Goal: Task Accomplishment & Management: Complete application form

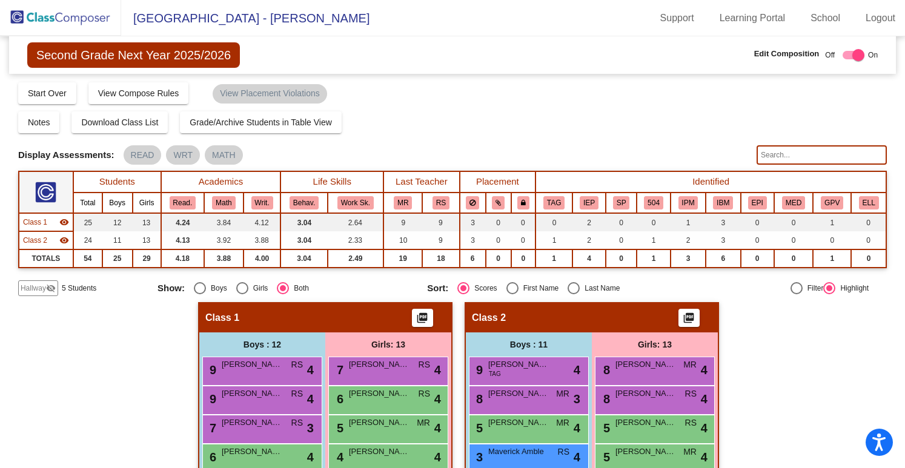
click at [94, 29] on img at bounding box center [60, 18] width 121 height 36
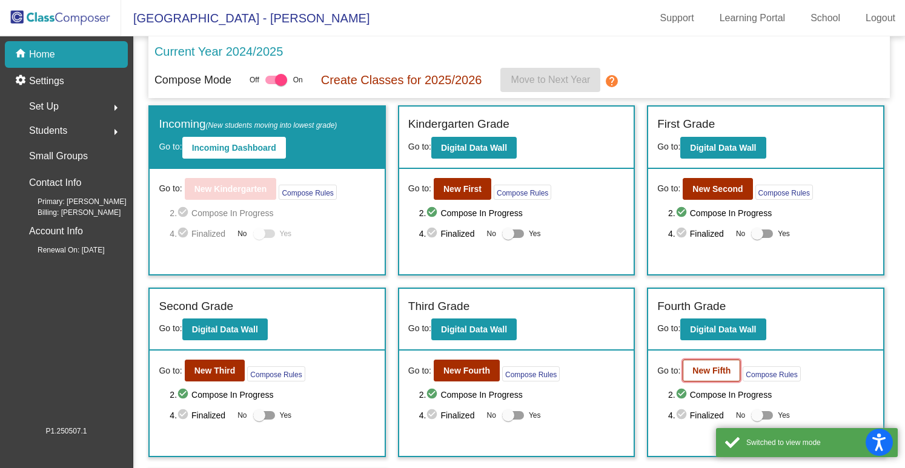
click at [702, 367] on b "New Fifth" at bounding box center [711, 371] width 38 height 10
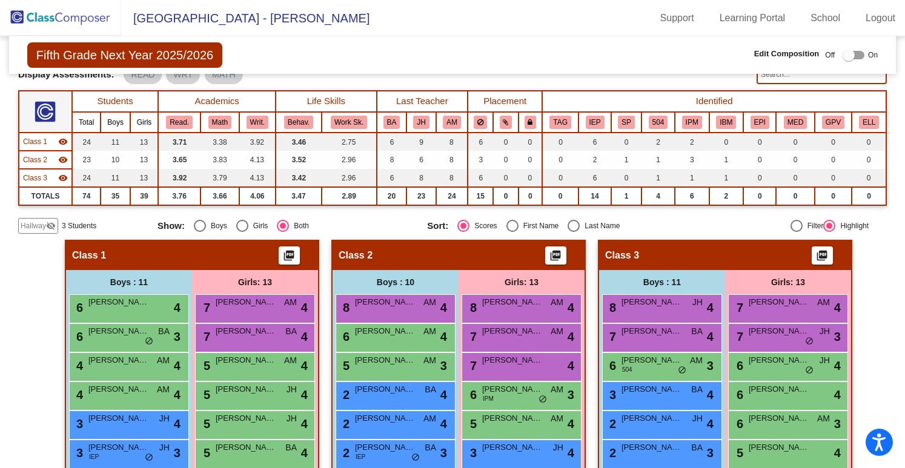
scroll to position [82, 0]
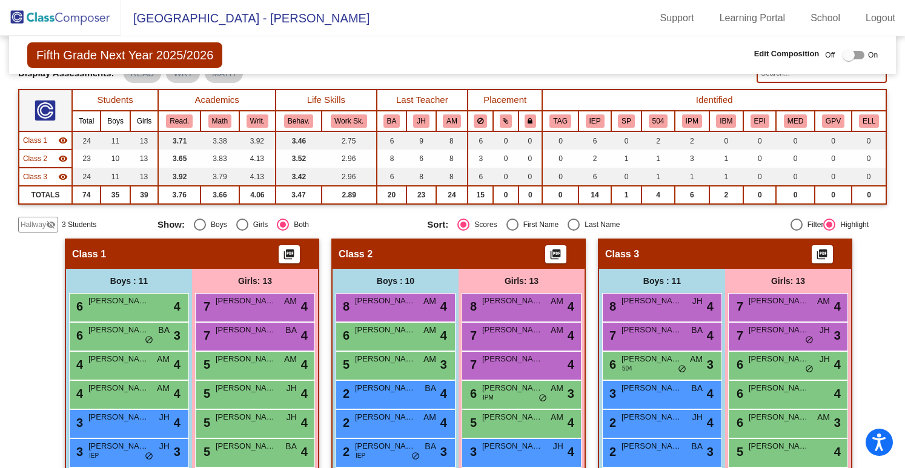
click at [52, 224] on mat-icon "visibility_off" at bounding box center [51, 225] width 10 height 10
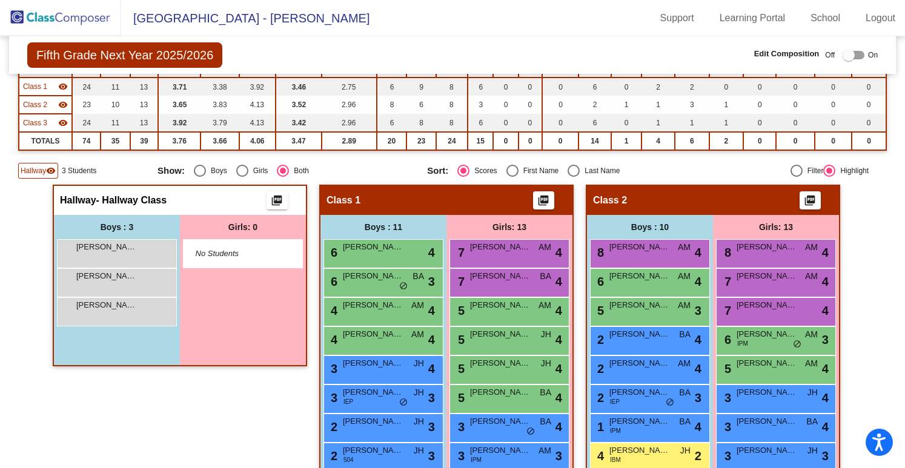
scroll to position [138, 0]
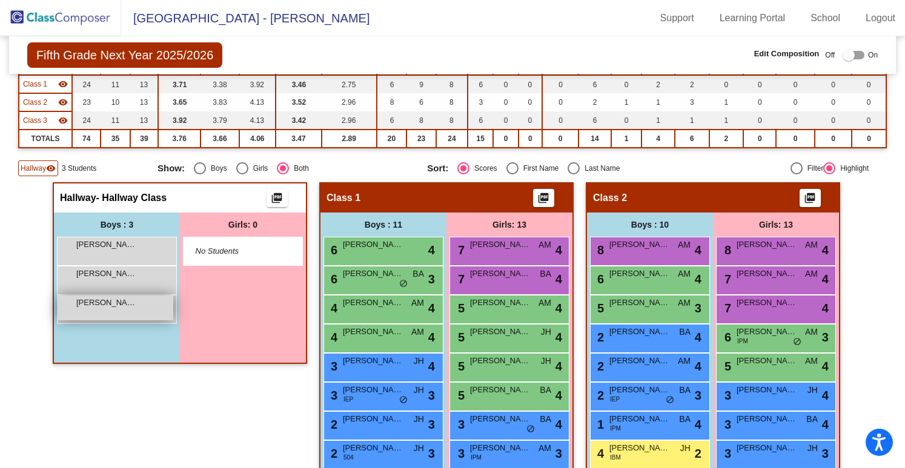
click at [132, 297] on span "[PERSON_NAME]" at bounding box center [106, 303] width 61 height 12
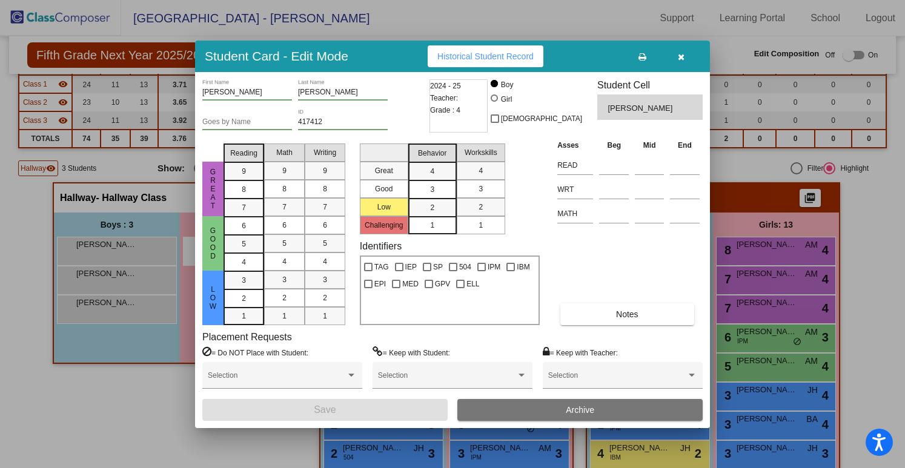
click at [443, 179] on div "4" at bounding box center [432, 171] width 24 height 18
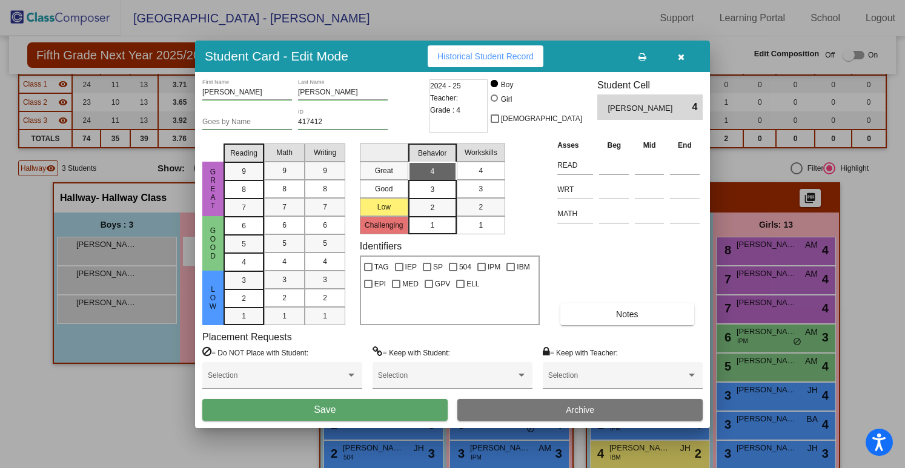
click at [474, 173] on div "4" at bounding box center [481, 171] width 24 height 18
click at [237, 235] on div "4" at bounding box center [244, 226] width 24 height 18
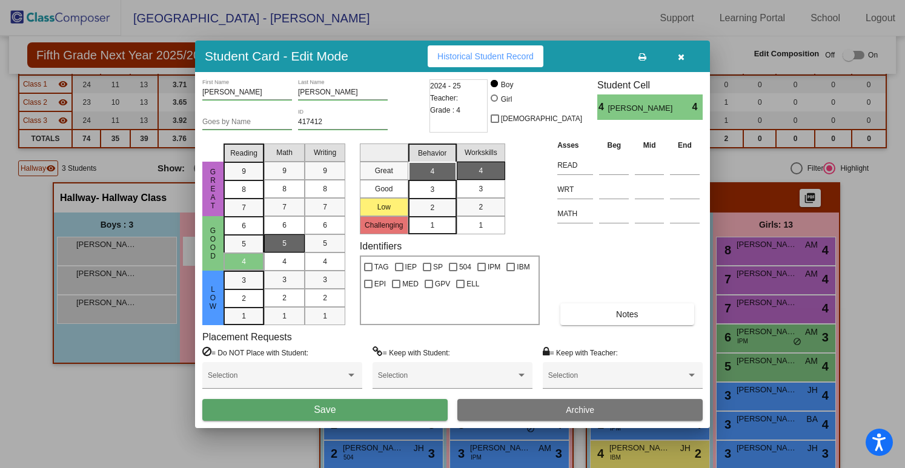
click at [295, 250] on div "5" at bounding box center [285, 243] width 24 height 18
click at [336, 259] on div "4" at bounding box center [325, 262] width 24 height 18
click at [332, 408] on span "Save" at bounding box center [325, 410] width 22 height 10
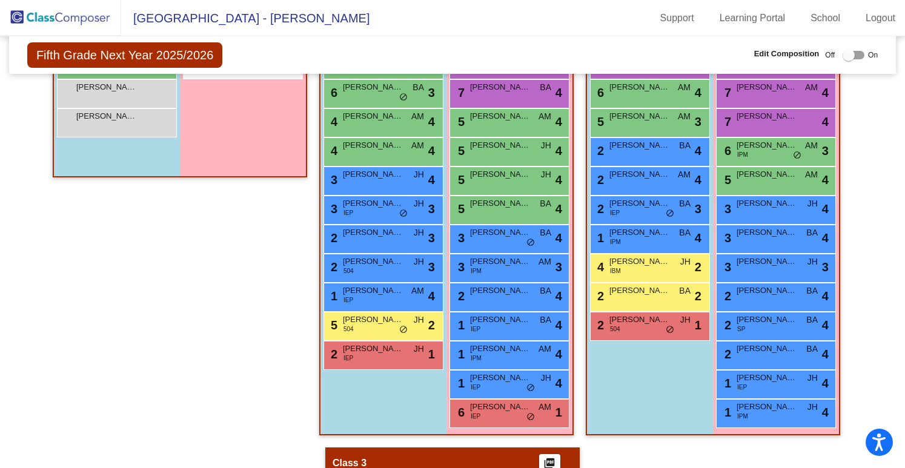
scroll to position [271, 0]
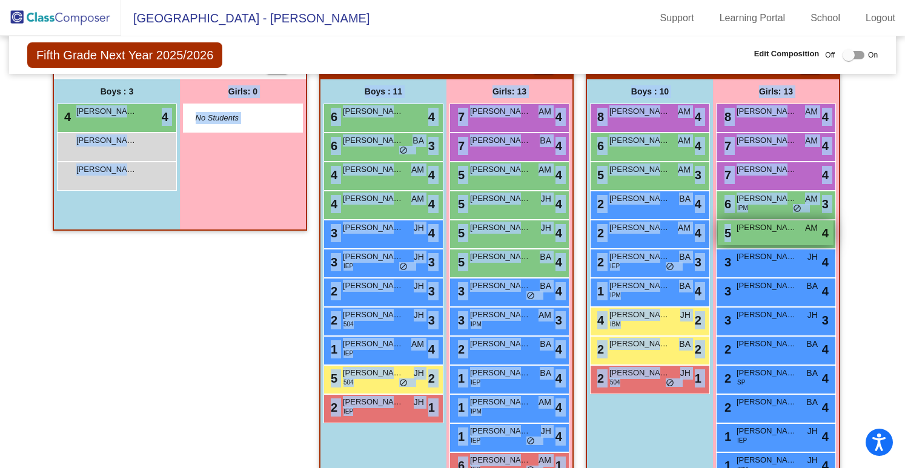
drag, startPoint x: 138, startPoint y: 115, endPoint x: 734, endPoint y: 241, distance: 609.2
click at [287, 312] on div "Hallway - Hallway Class picture_as_pdf Add Student First Name Last Name Student…" at bounding box center [180, 275] width 254 height 452
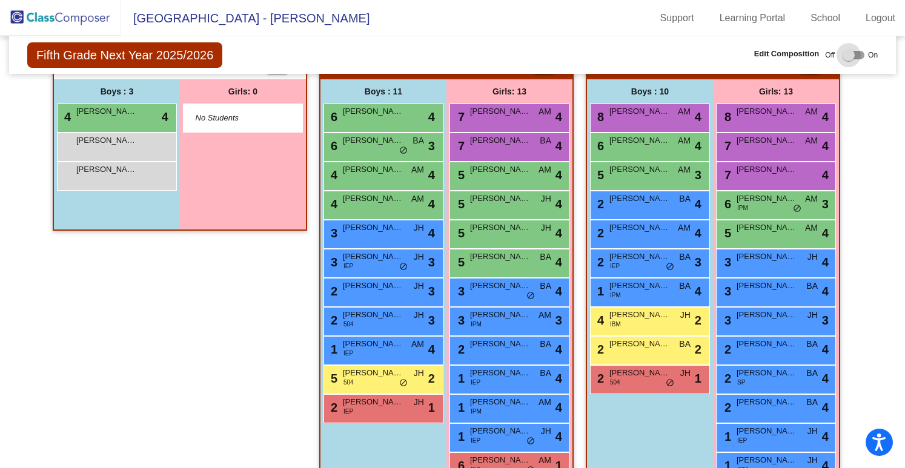
click at [846, 59] on div at bounding box center [849, 55] width 12 height 12
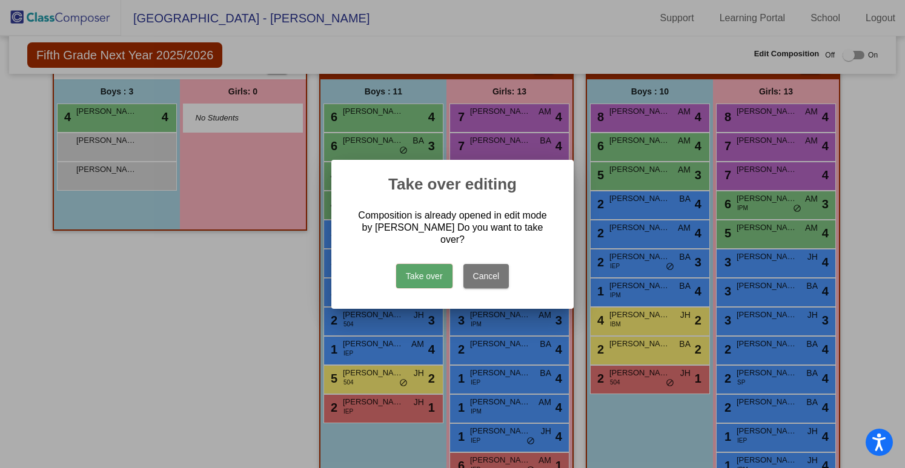
click at [422, 267] on button "Take over" at bounding box center [424, 276] width 56 height 24
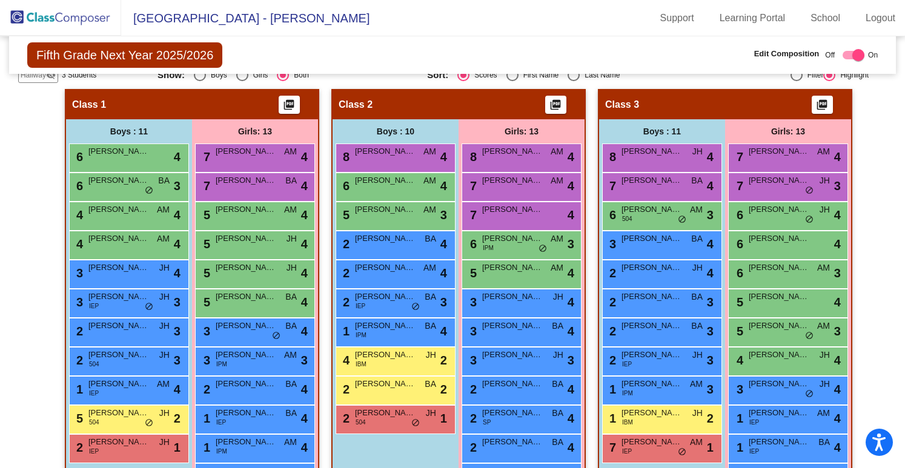
scroll to position [90, 0]
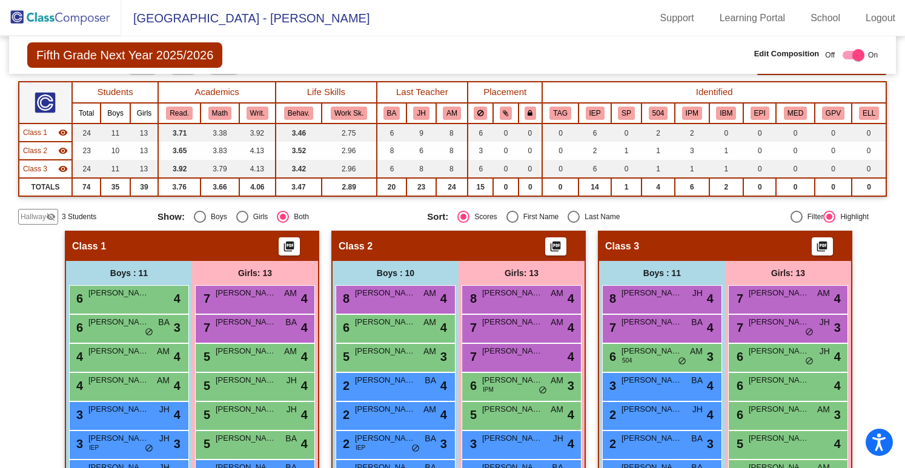
click at [37, 216] on span "Hallway" at bounding box center [33, 216] width 25 height 11
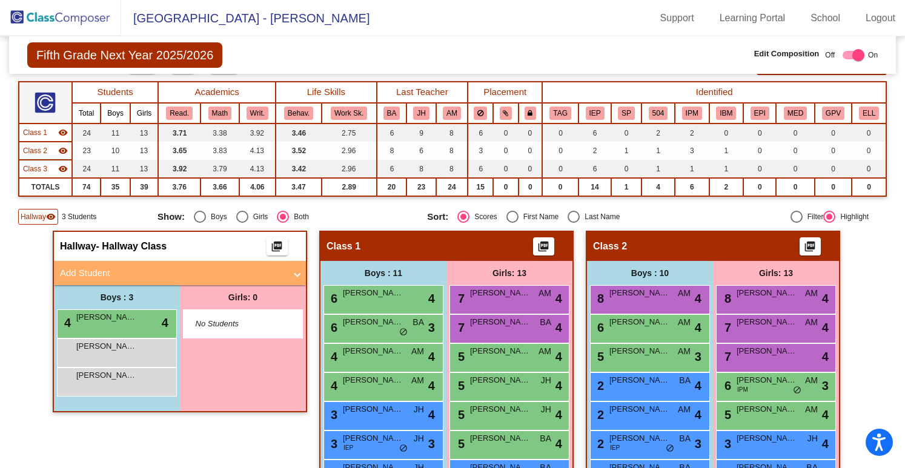
scroll to position [184, 0]
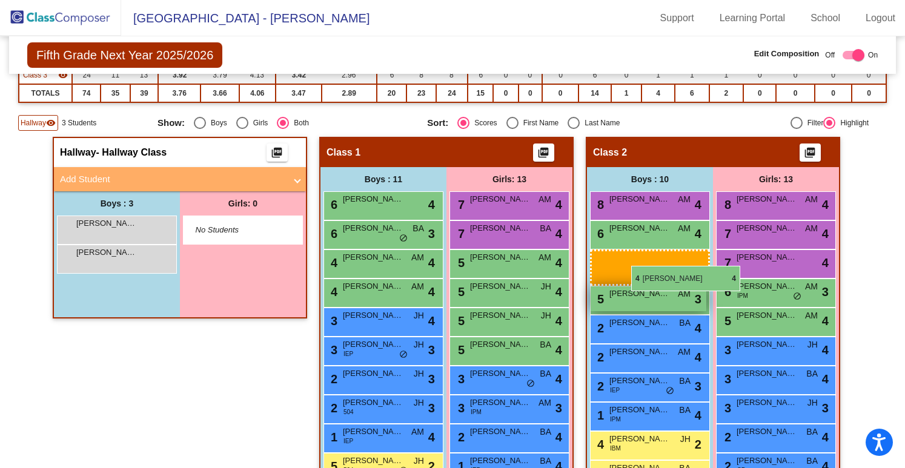
drag, startPoint x: 115, startPoint y: 224, endPoint x: 630, endPoint y: 263, distance: 516.4
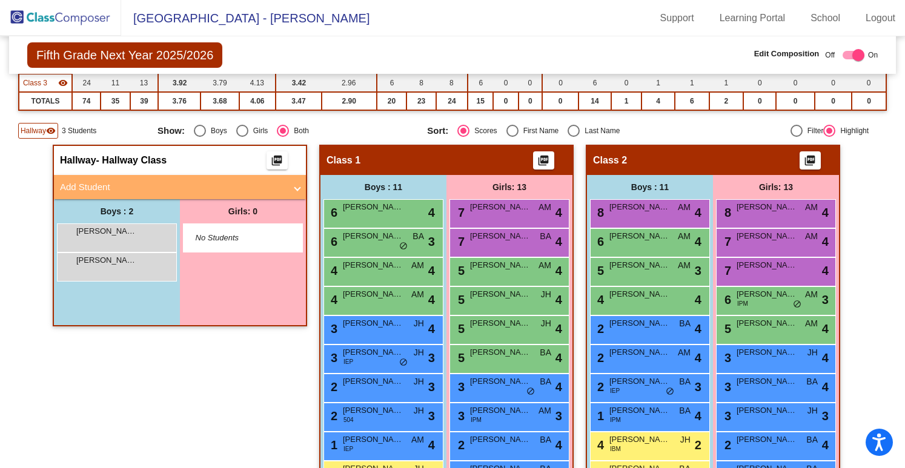
scroll to position [0, 0]
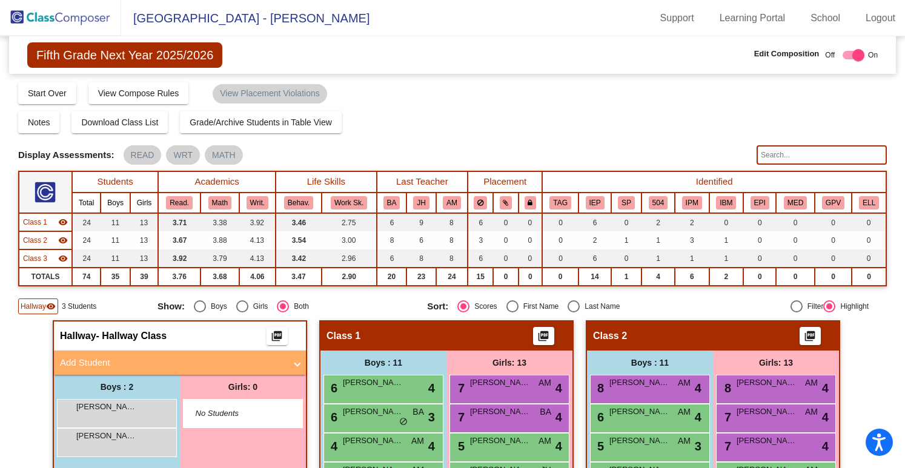
click at [90, 28] on img at bounding box center [60, 18] width 121 height 36
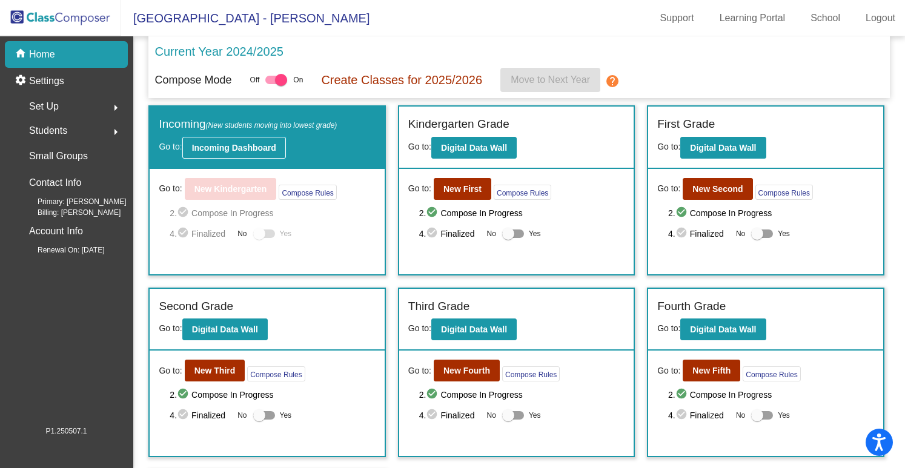
click at [197, 137] on button "Incoming Dashboard" at bounding box center [234, 148] width 104 height 22
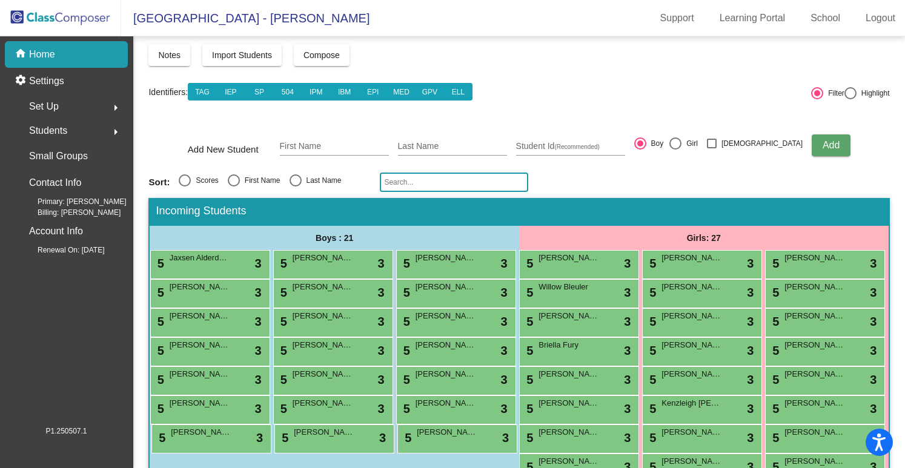
scroll to position [51, 0]
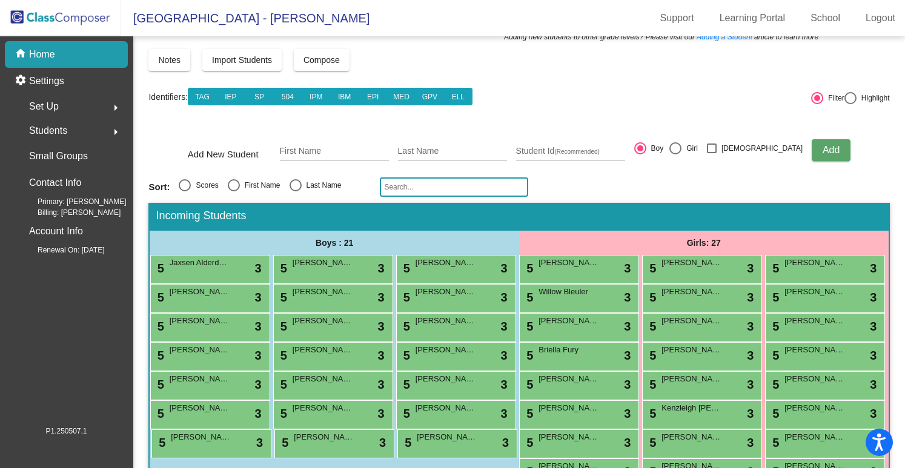
click at [70, 30] on img at bounding box center [60, 18] width 121 height 36
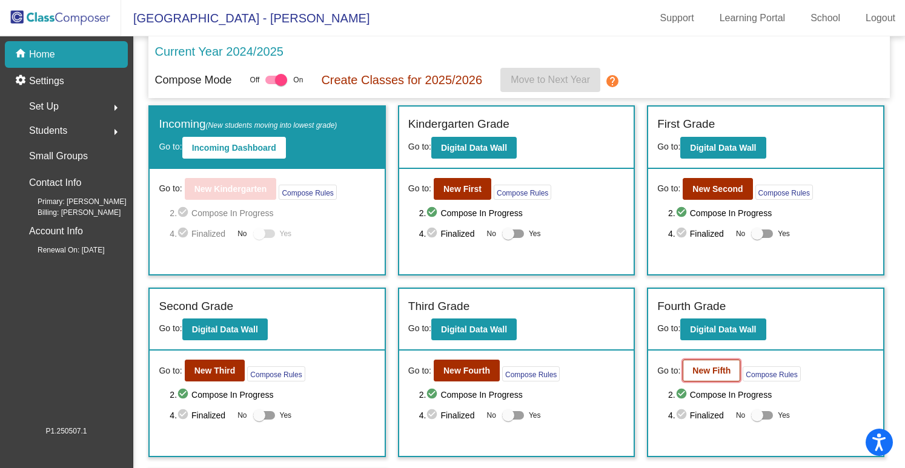
click at [712, 374] on button "New Fifth" at bounding box center [712, 371] width 58 height 22
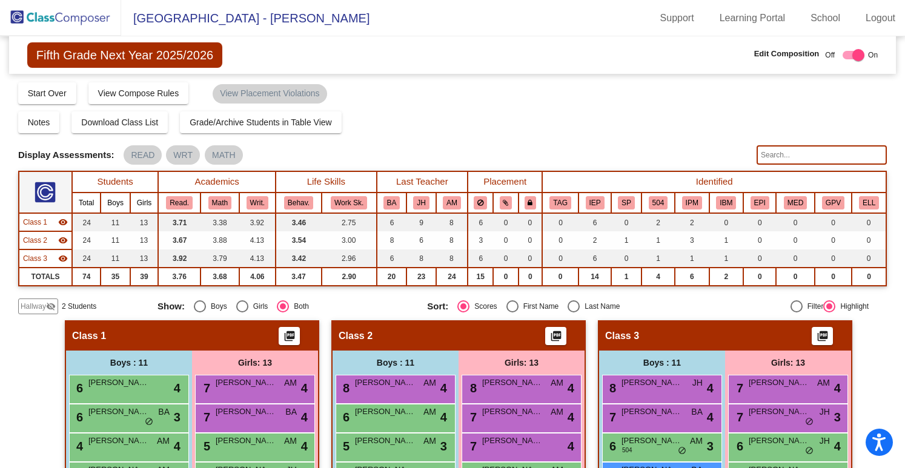
click at [48, 302] on mat-icon "visibility_off" at bounding box center [51, 307] width 10 height 10
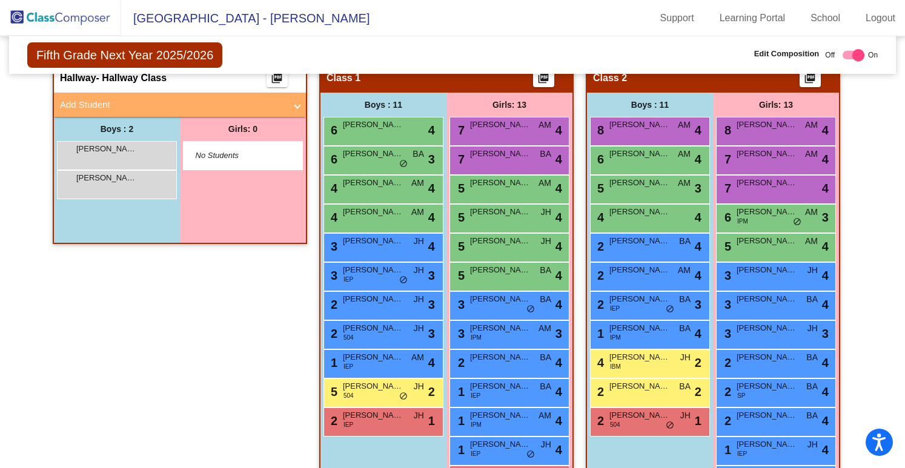
scroll to position [259, 0]
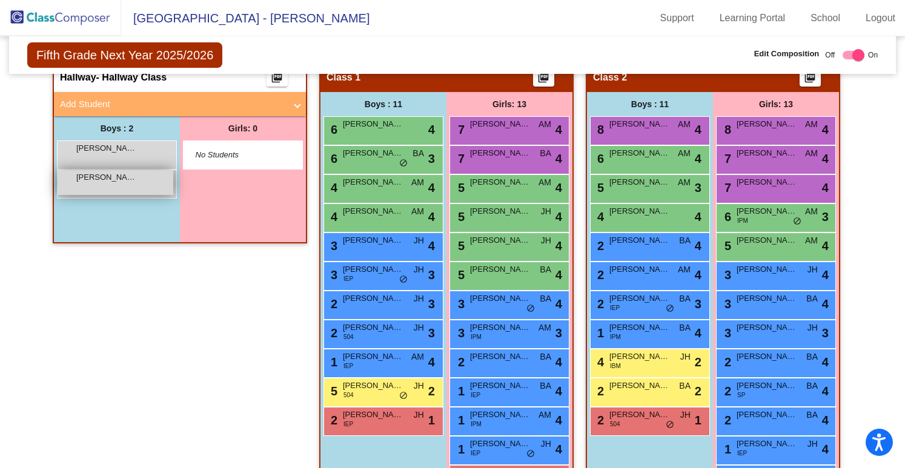
click at [126, 186] on div "Clayton Dombrain lock do_not_disturb_alt" at bounding box center [116, 182] width 116 height 25
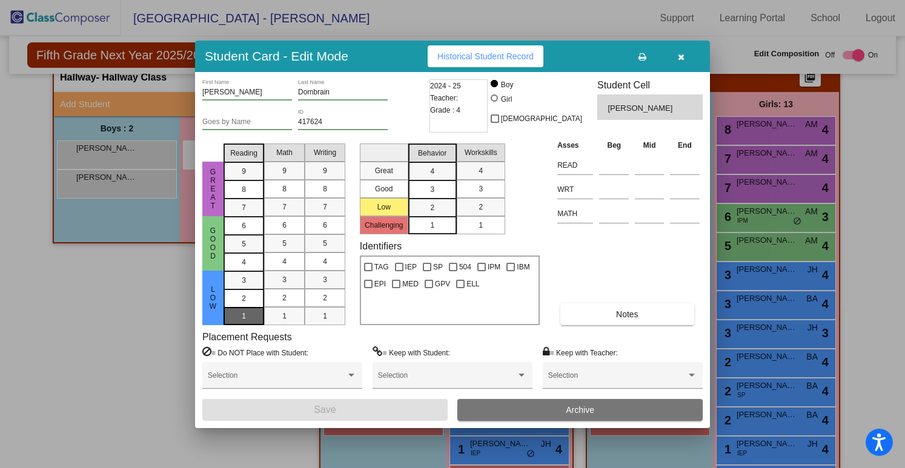
click at [240, 290] on div "1" at bounding box center [244, 280] width 24 height 18
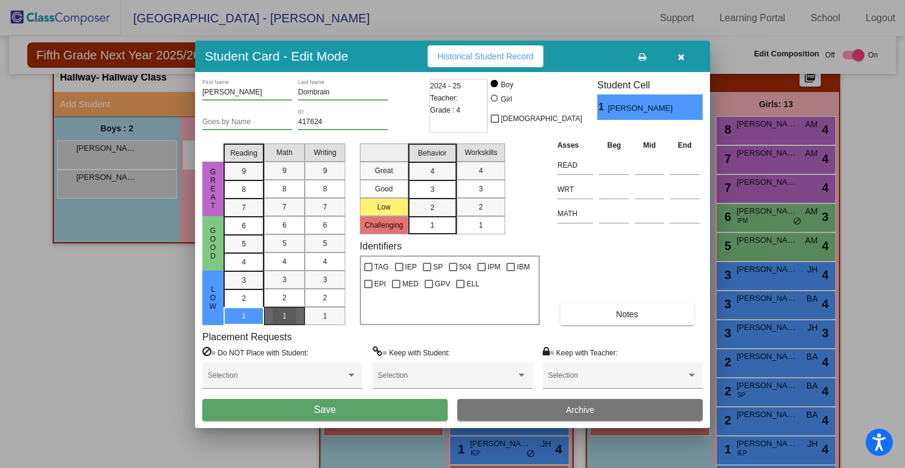
click at [296, 317] on div "1" at bounding box center [285, 316] width 24 height 18
click at [326, 318] on span "1" at bounding box center [325, 316] width 4 height 11
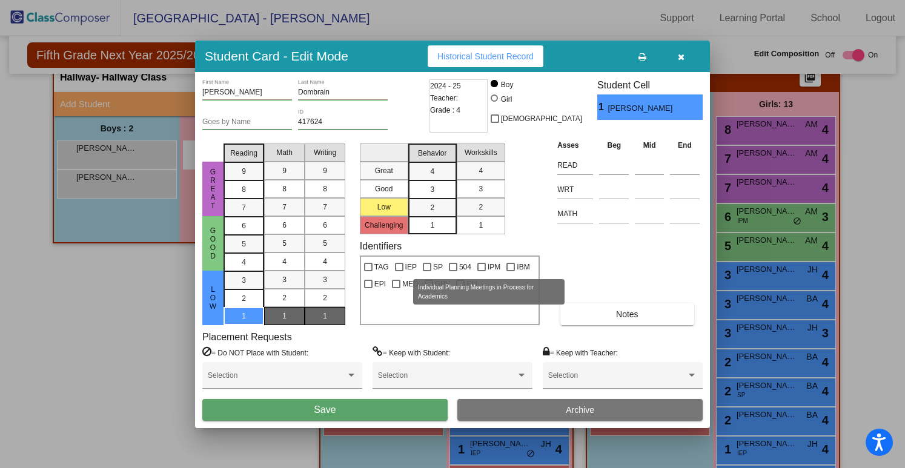
click at [493, 263] on span "IPM" at bounding box center [494, 267] width 13 height 15
click at [482, 271] on input "IPM" at bounding box center [481, 271] width 1 height 1
checkbox input "true"
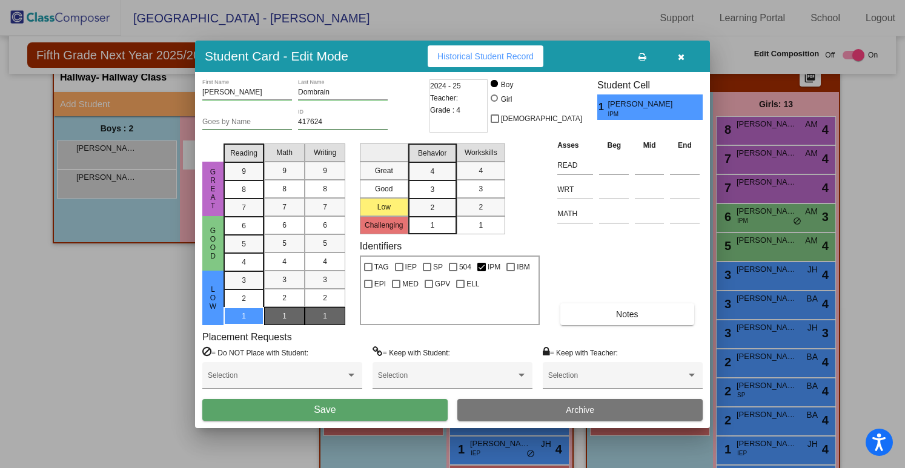
click at [442, 180] on div "3" at bounding box center [432, 171] width 24 height 18
click at [475, 191] on div "3" at bounding box center [481, 189] width 24 height 18
click at [527, 186] on div "Great Good Low Challenging Behavior 4 3 2 1 Workskills 4 3 2 1" at bounding box center [450, 187] width 180 height 96
click at [354, 409] on button "Save" at bounding box center [324, 410] width 245 height 22
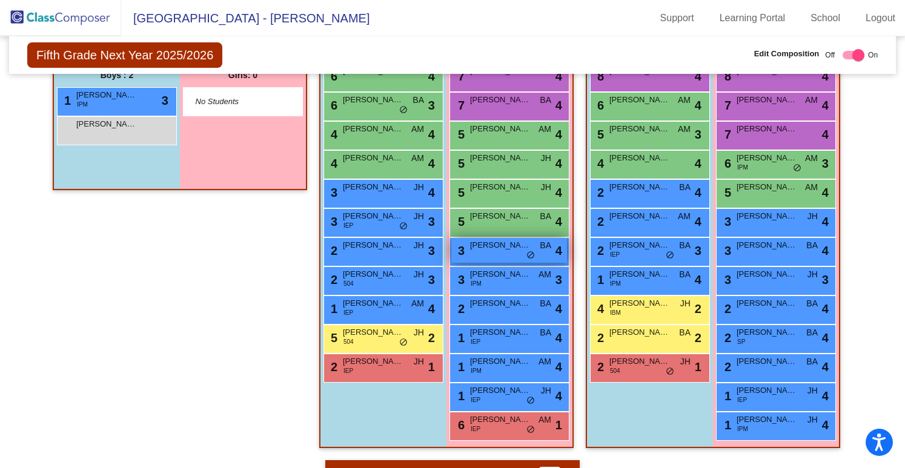
scroll to position [310, 0]
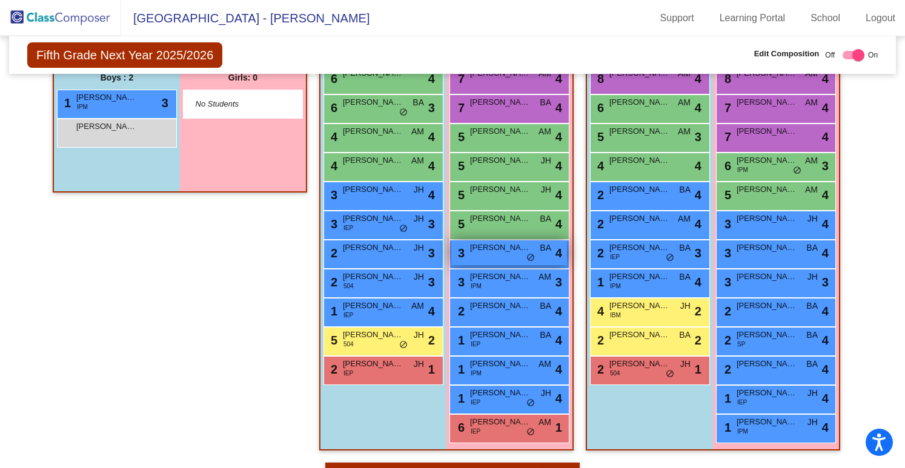
click at [492, 261] on div "3 Allison Funderburg BA lock do_not_disturb_alt 4" at bounding box center [509, 252] width 116 height 25
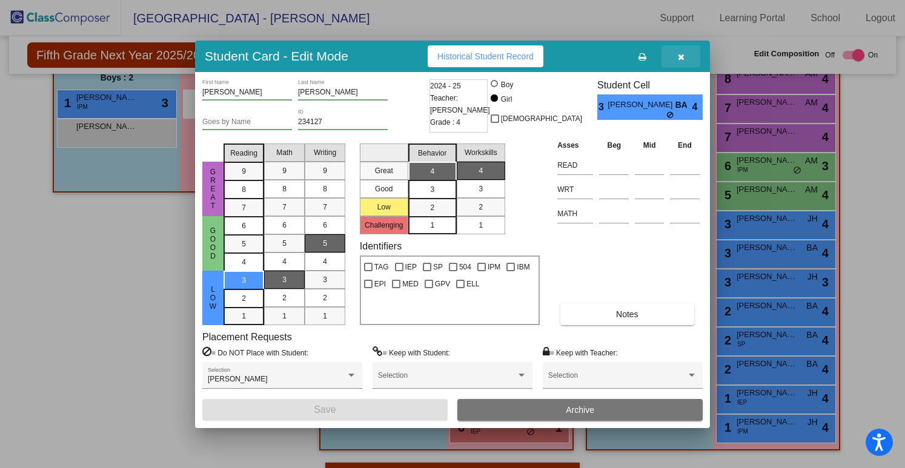
click at [681, 59] on icon "button" at bounding box center [681, 57] width 7 height 8
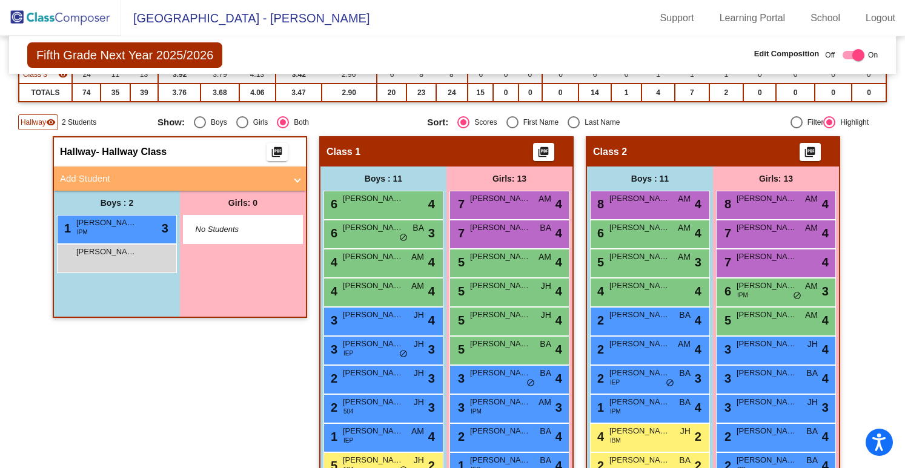
scroll to position [185, 0]
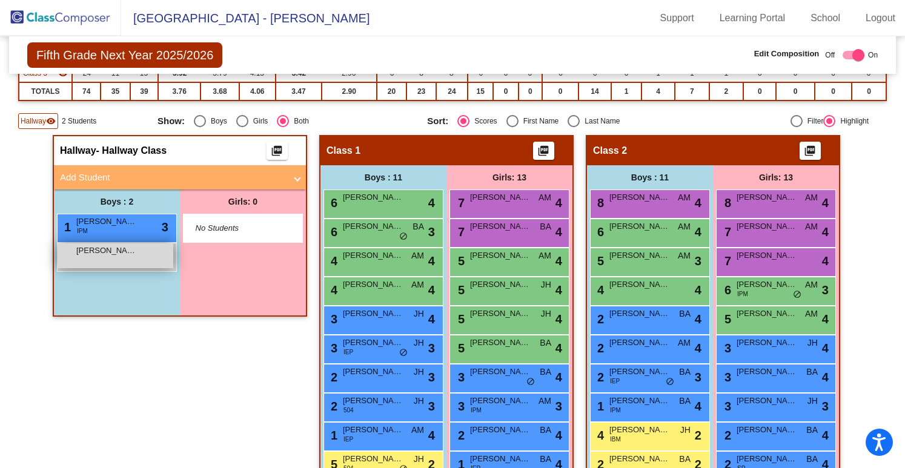
click at [128, 249] on span "[PERSON_NAME]" at bounding box center [106, 251] width 61 height 12
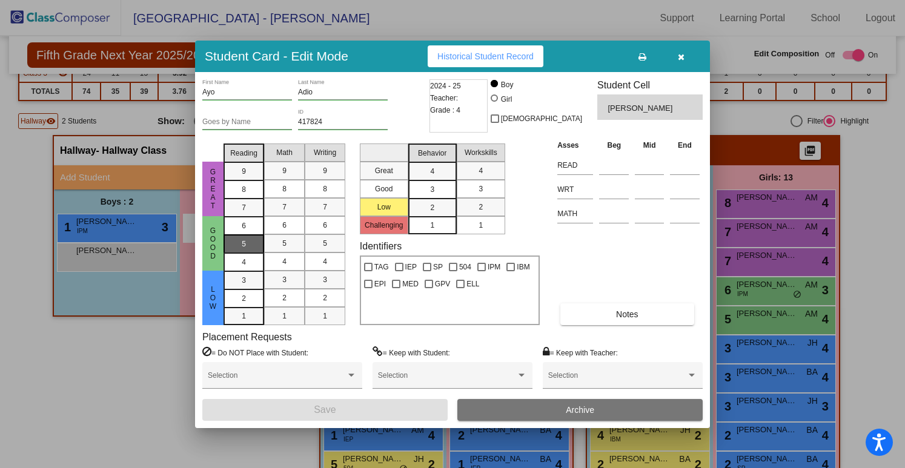
click at [259, 243] on mat-list-option "5" at bounding box center [244, 243] width 41 height 18
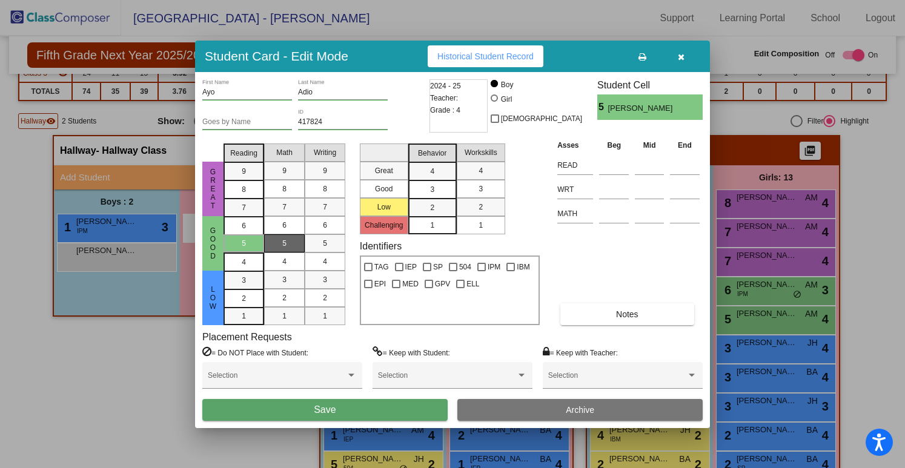
click at [290, 247] on div "5" at bounding box center [285, 243] width 24 height 18
click at [317, 247] on div "5" at bounding box center [325, 243] width 24 height 18
click at [323, 277] on span "3" at bounding box center [325, 279] width 4 height 11
click at [429, 205] on div "2" at bounding box center [432, 208] width 24 height 18
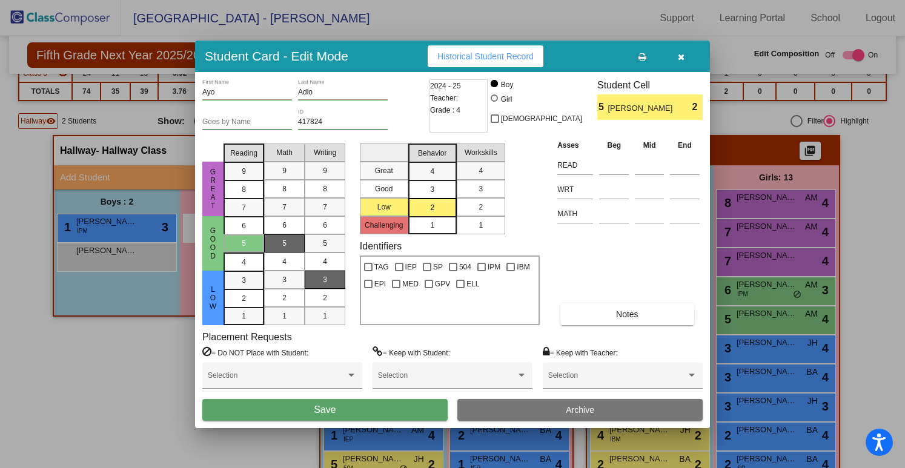
click at [486, 204] on div "2" at bounding box center [481, 207] width 24 height 18
click at [350, 408] on button "Save" at bounding box center [324, 410] width 245 height 22
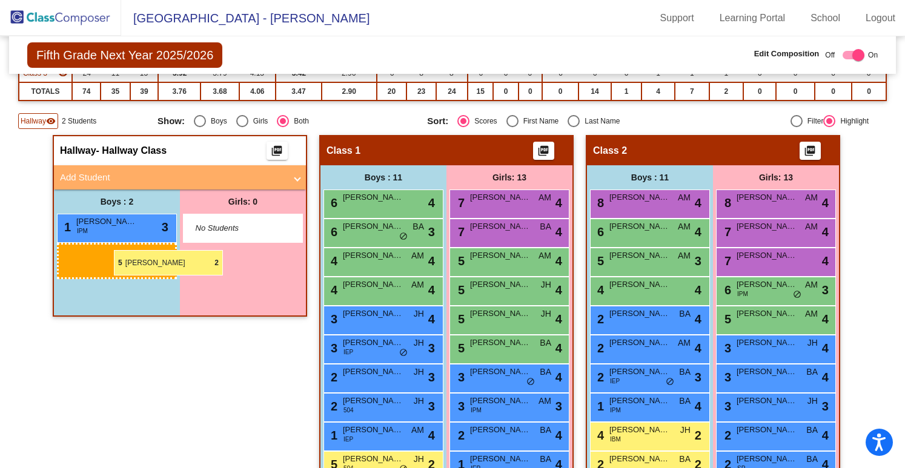
drag, startPoint x: 131, startPoint y: 252, endPoint x: 107, endPoint y: 248, distance: 24.0
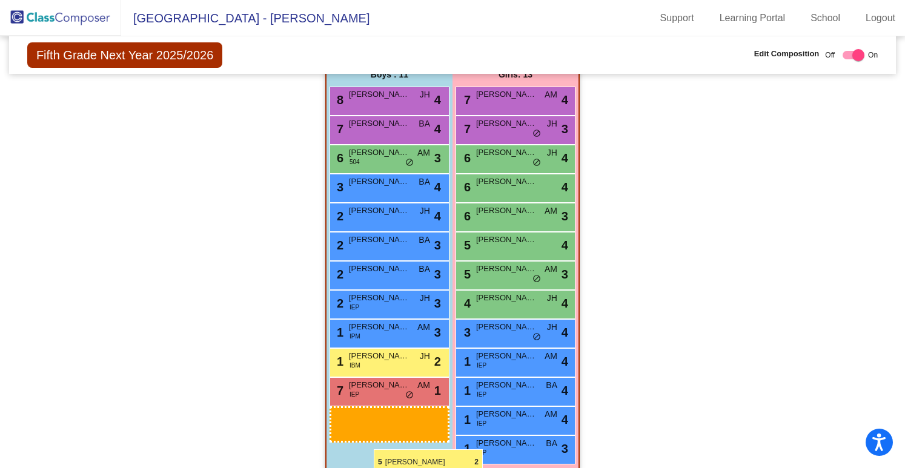
scroll to position [755, 0]
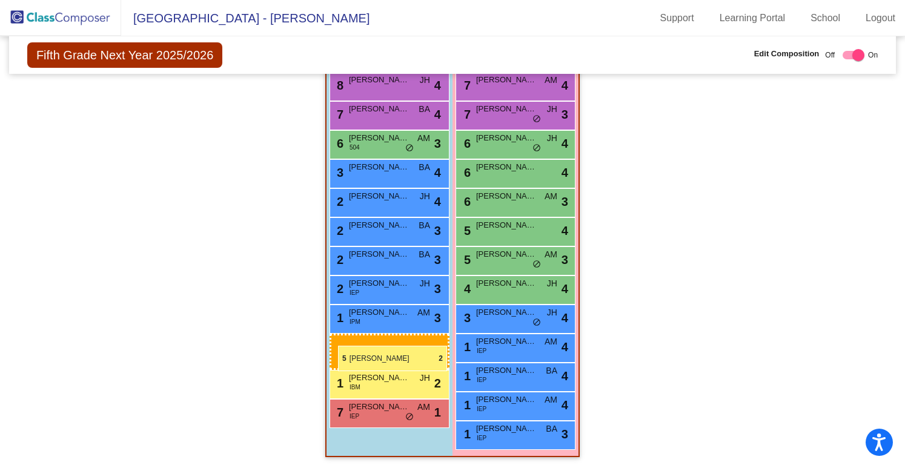
drag, startPoint x: 126, startPoint y: 263, endPoint x: 338, endPoint y: 347, distance: 227.9
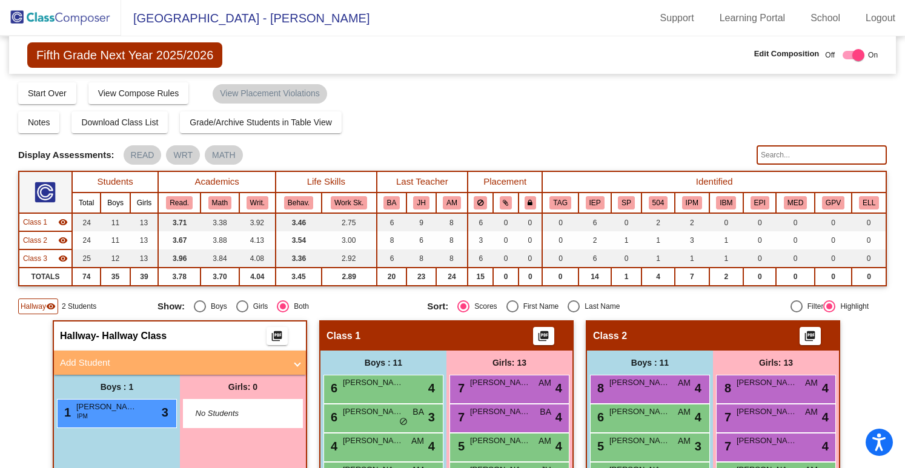
scroll to position [1, 0]
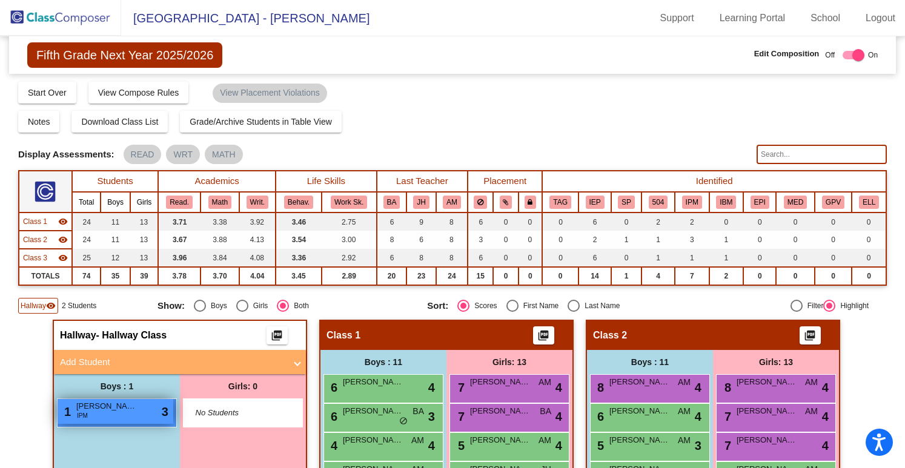
click at [116, 414] on div "1 Clayton Dombrain IPM lock do_not_disturb_alt 3" at bounding box center [116, 411] width 116 height 25
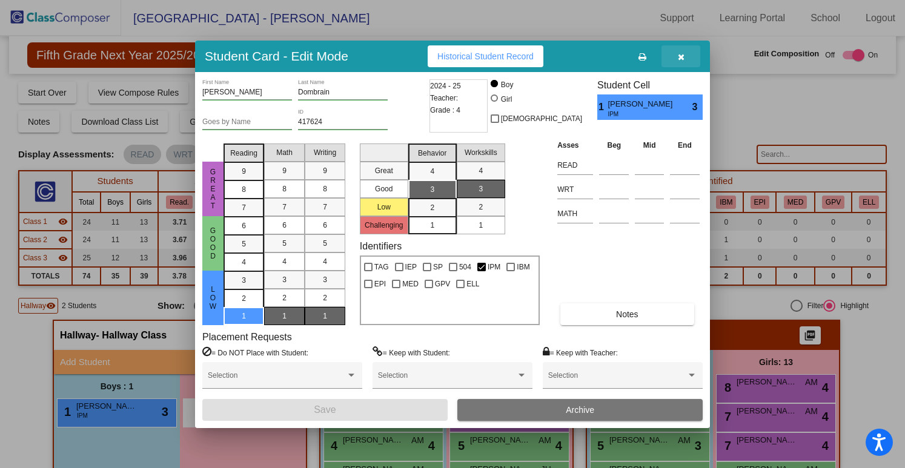
click at [674, 56] on button "button" at bounding box center [680, 56] width 39 height 22
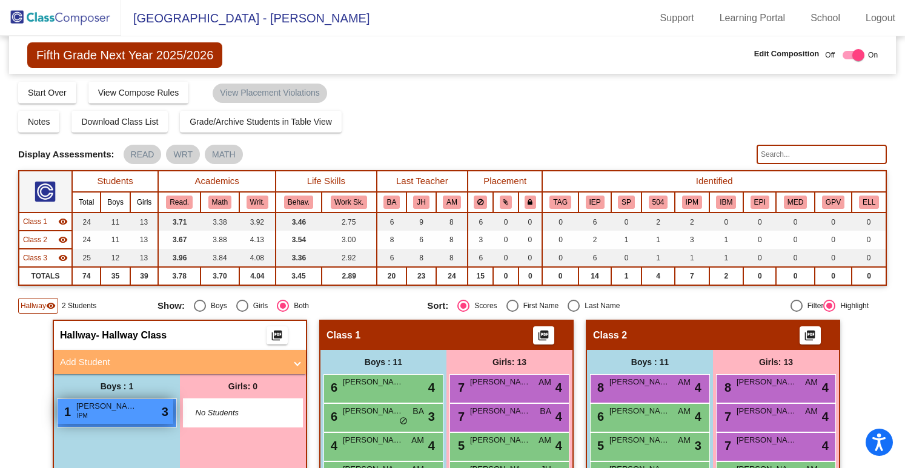
click at [107, 422] on div "1 Clayton Dombrain IPM lock do_not_disturb_alt 3" at bounding box center [116, 411] width 116 height 25
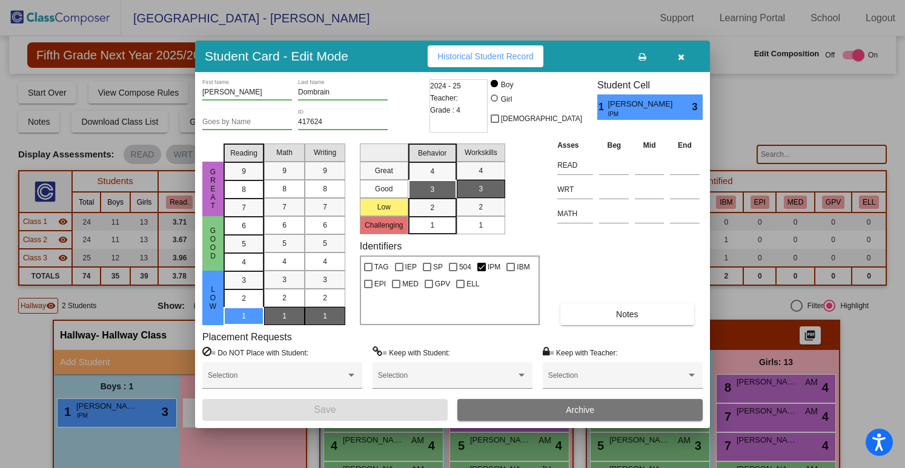
click at [678, 54] on icon "button" at bounding box center [681, 57] width 7 height 8
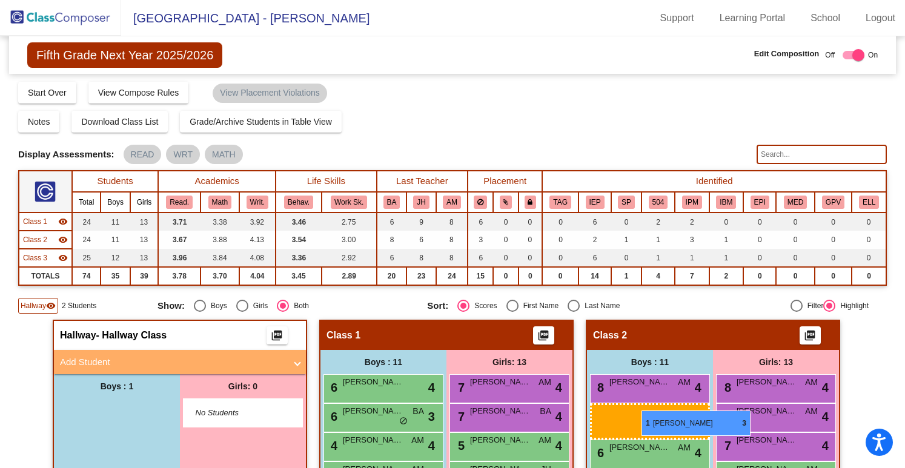
drag, startPoint x: 131, startPoint y: 411, endPoint x: 635, endPoint y: 410, distance: 503.3
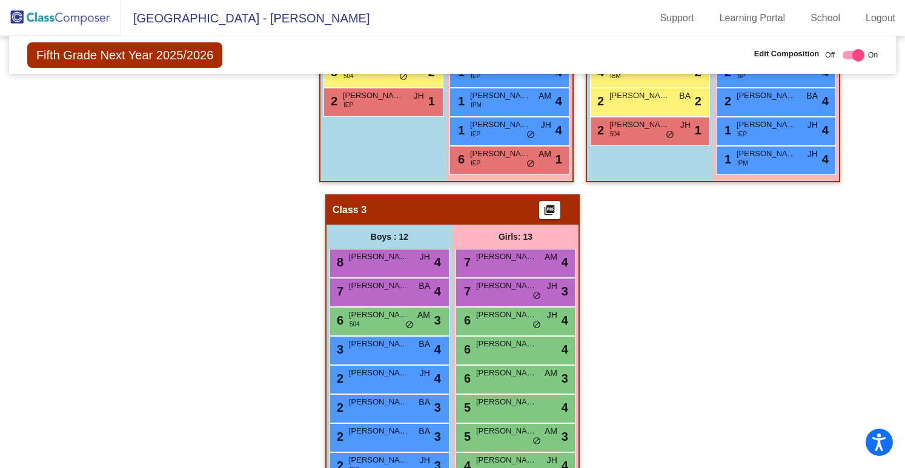
scroll to position [755, 0]
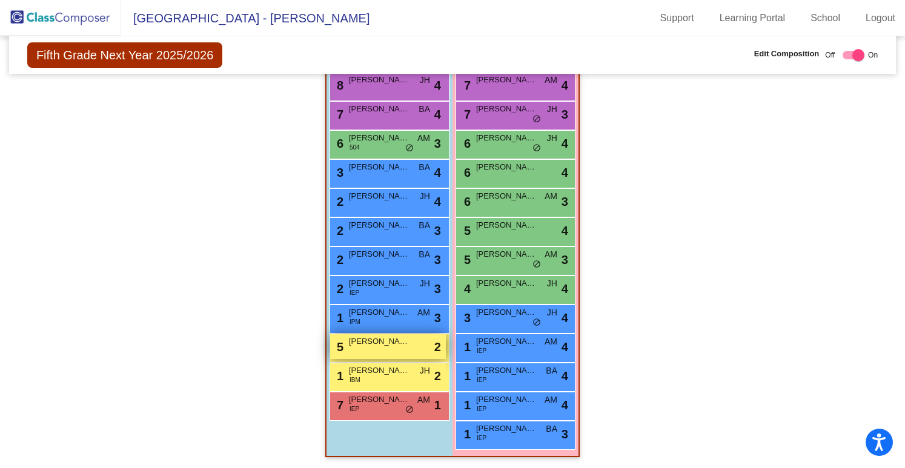
click at [389, 343] on span "[PERSON_NAME]" at bounding box center [379, 342] width 61 height 12
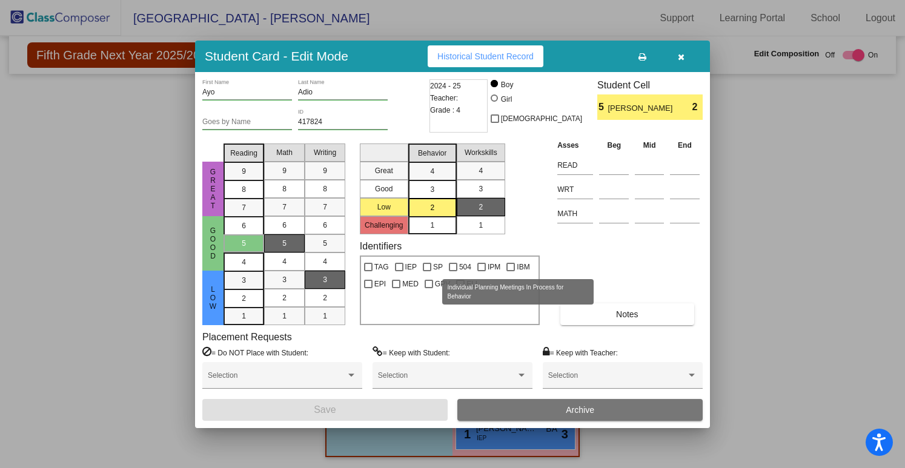
click at [512, 263] on div at bounding box center [510, 267] width 8 height 8
click at [511, 271] on input "IBM" at bounding box center [510, 271] width 1 height 1
checkbox input "true"
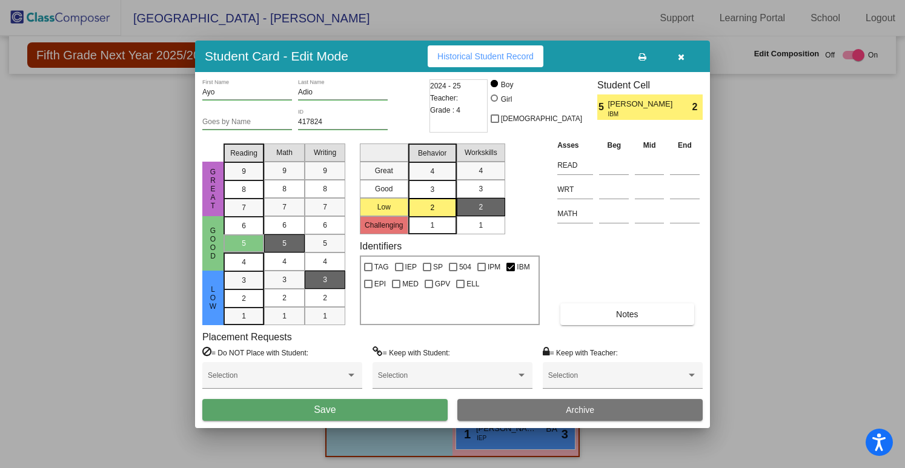
click at [321, 421] on div "Ayo First Name Adio Last Name Goes by Name 417824 ID 2024 - 25 Teacher: Grade :…" at bounding box center [452, 250] width 515 height 356
click at [319, 417] on button "Save" at bounding box center [324, 410] width 245 height 22
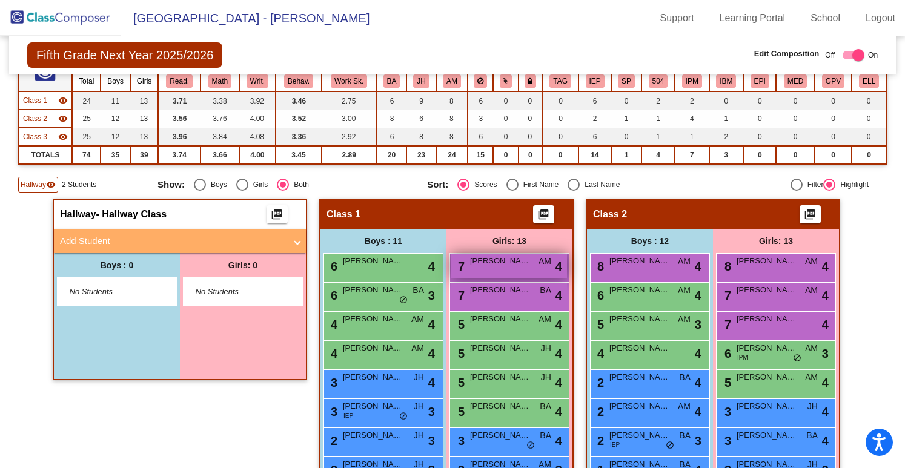
scroll to position [109, 0]
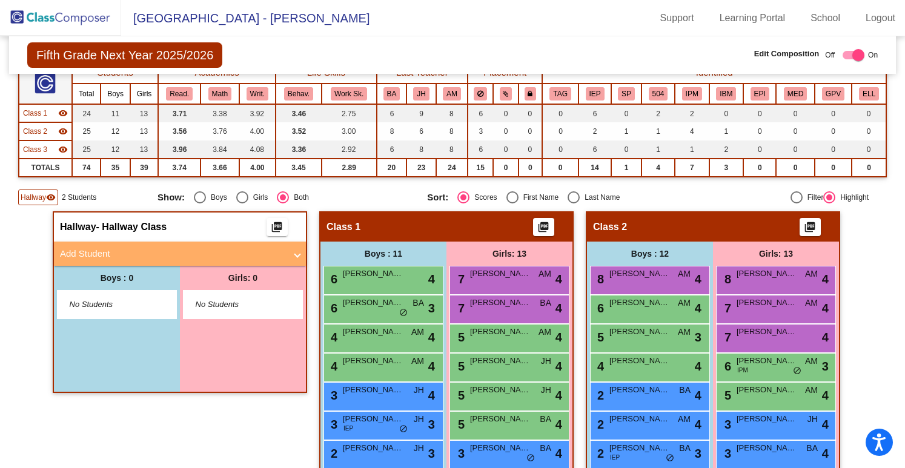
click at [30, 199] on span "Hallway" at bounding box center [33, 197] width 25 height 11
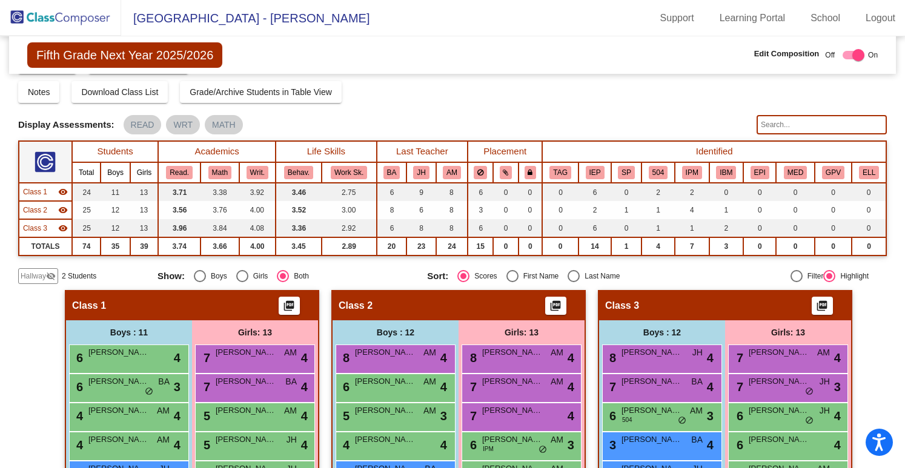
scroll to position [31, 0]
click at [39, 280] on div "Hallway visibility_off" at bounding box center [38, 276] width 40 height 16
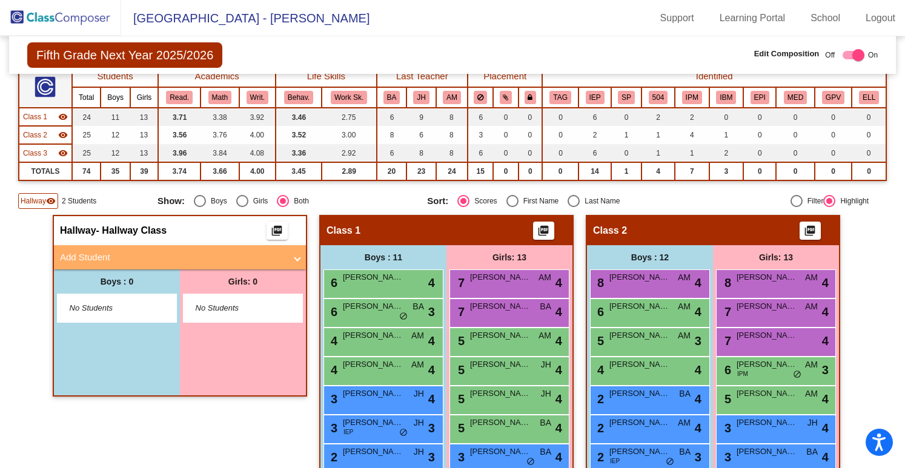
scroll to position [133, 0]
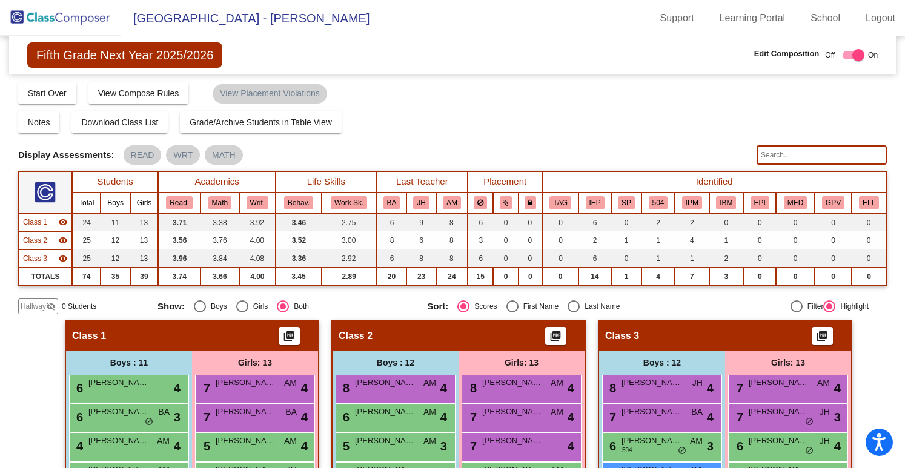
click at [42, 13] on img at bounding box center [60, 18] width 121 height 36
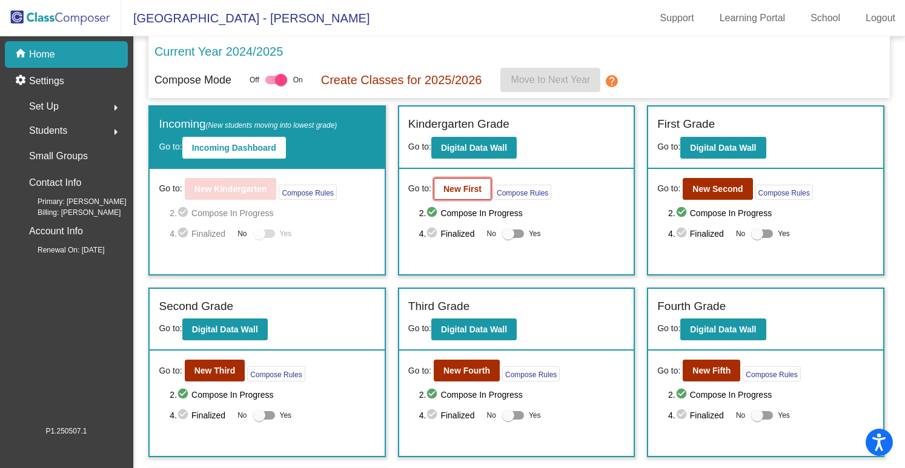
click at [459, 191] on b "New First" at bounding box center [462, 189] width 38 height 10
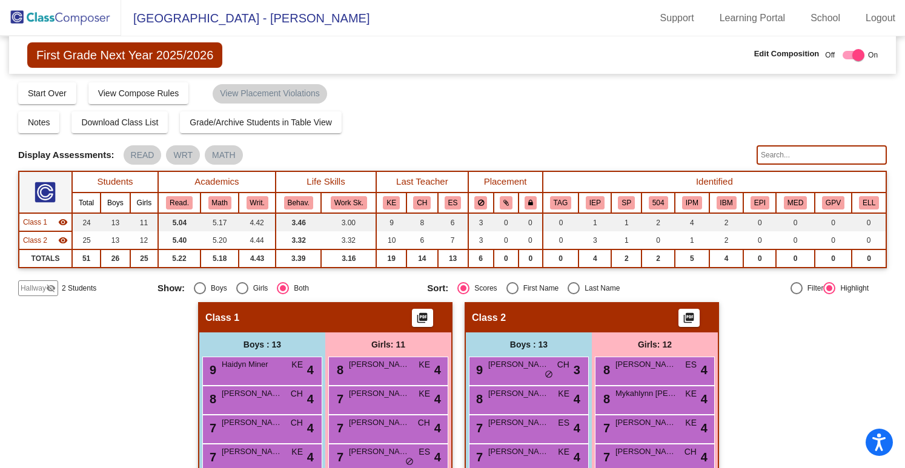
click at [56, 24] on img at bounding box center [60, 18] width 121 height 36
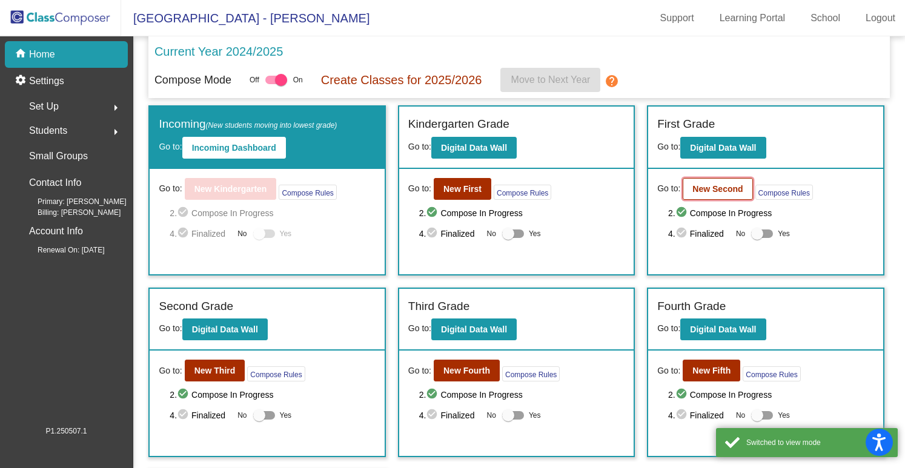
click at [712, 193] on b "New Second" at bounding box center [717, 189] width 50 height 10
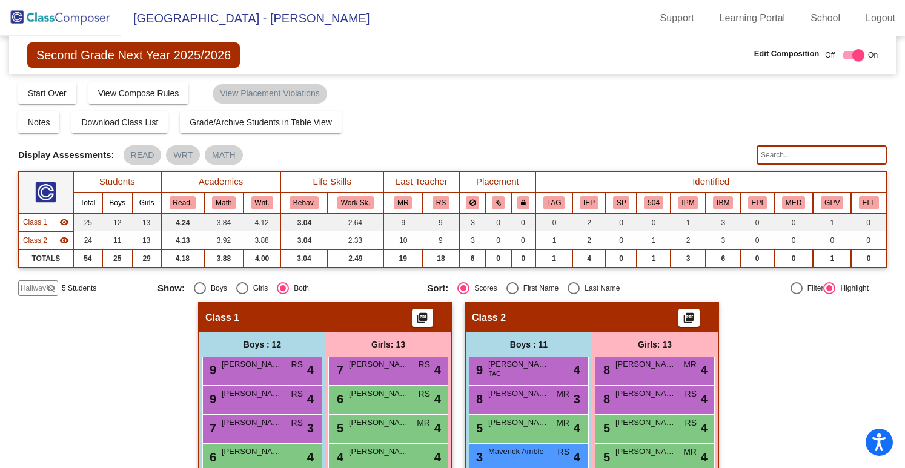
click at [74, 6] on img at bounding box center [60, 18] width 121 height 36
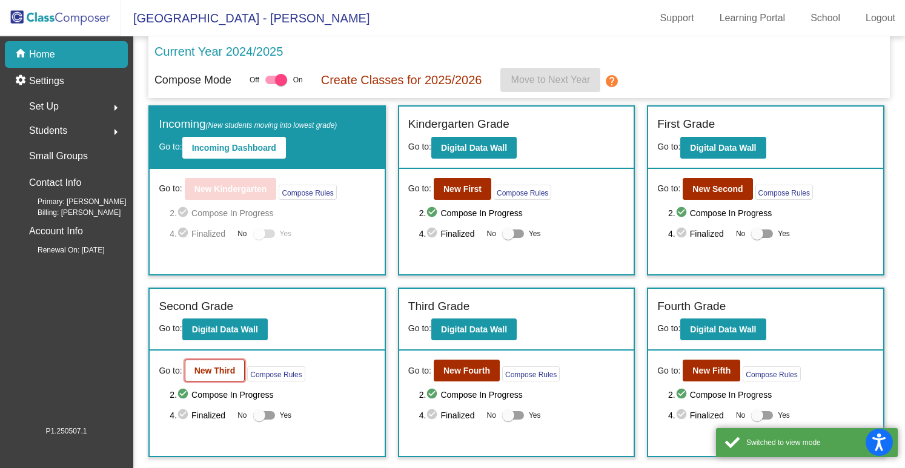
click at [217, 376] on button "New Third" at bounding box center [215, 371] width 61 height 22
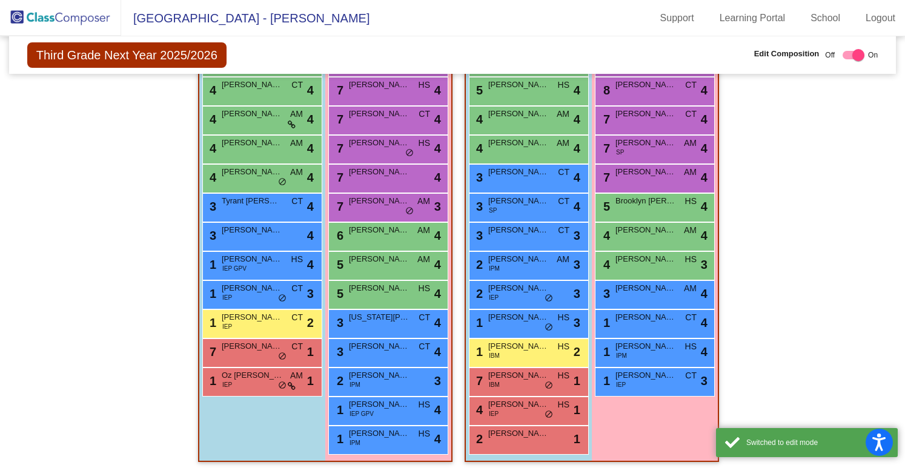
scroll to position [343, 0]
